Goal: Navigation & Orientation: Find specific page/section

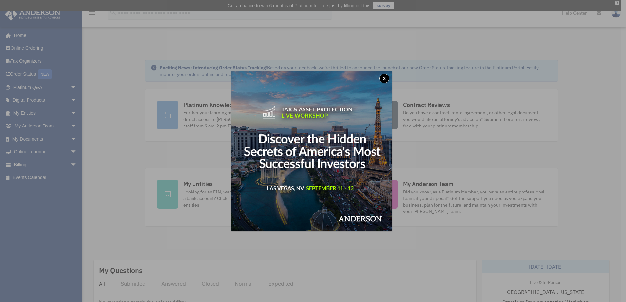
click at [387, 79] on button "x" at bounding box center [384, 79] width 10 height 10
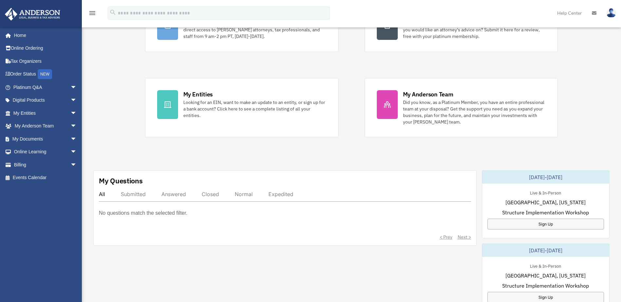
scroll to position [98, 0]
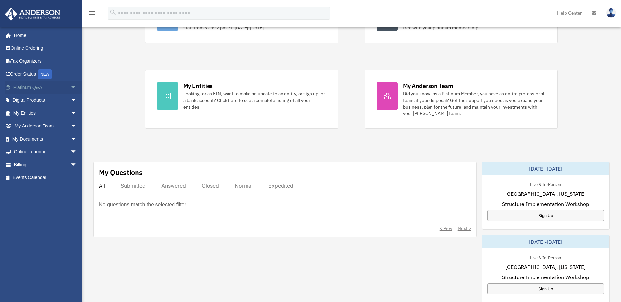
click at [47, 86] on link "Platinum Q&A arrow_drop_down" at bounding box center [46, 87] width 82 height 13
click at [70, 89] on span "arrow_drop_down" at bounding box center [76, 87] width 13 height 13
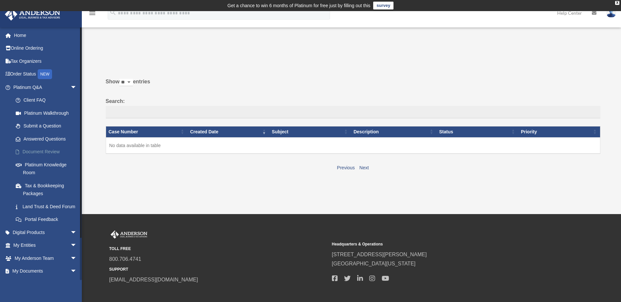
click at [37, 150] on link "Document Review" at bounding box center [48, 152] width 78 height 13
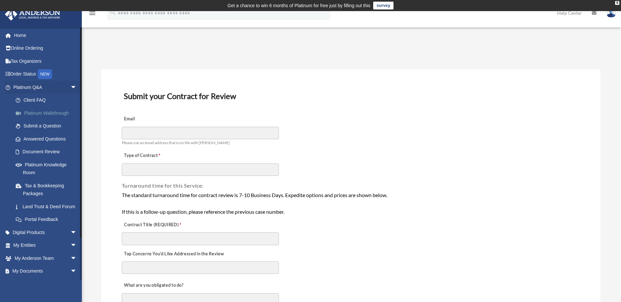
click at [48, 114] on link "Platinum Walkthrough" at bounding box center [48, 113] width 78 height 13
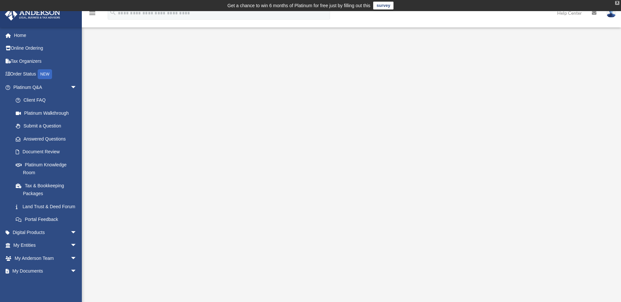
click at [618, 4] on div "X" at bounding box center [617, 3] width 4 height 4
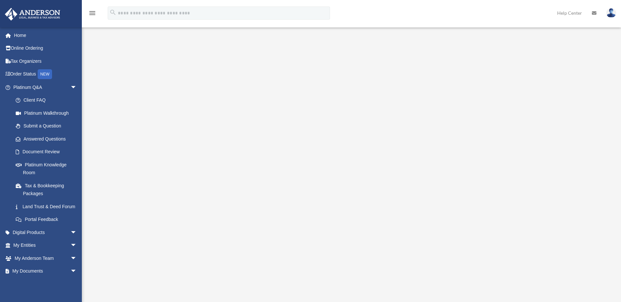
click at [584, 28] on div "Platinum Walkthrough cprice4041@gmail.com Sign Out cprice4041@gmail.com Home On…" at bounding box center [310, 151] width 621 height 253
